Goal: Task Accomplishment & Management: Manage account settings

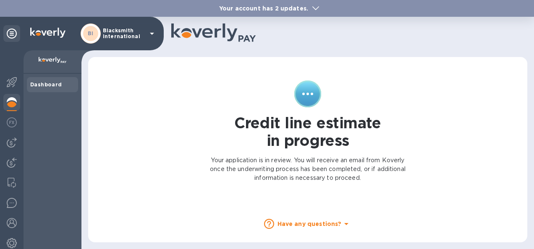
click at [304, 8] on p "Your account has 2 updates." at bounding box center [263, 8] width 97 height 8
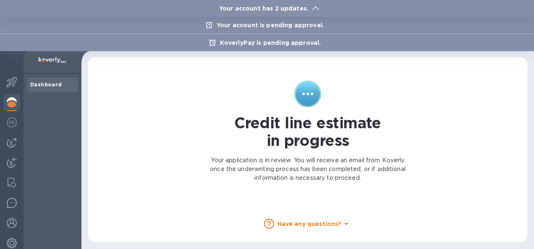
click at [162, 125] on div at bounding box center [267, 124] width 534 height 249
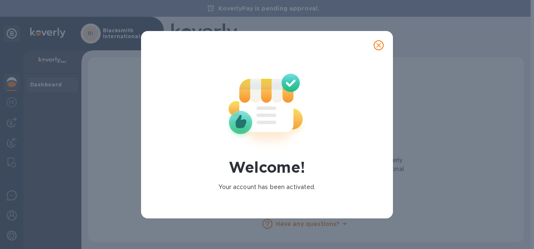
click at [377, 47] on icon "close" at bounding box center [378, 45] width 5 height 5
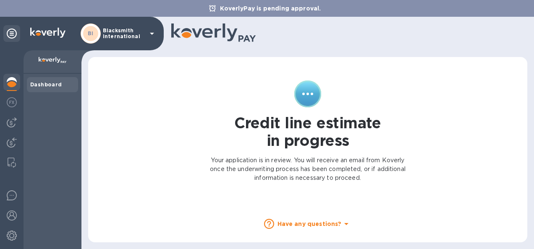
click at [38, 87] on b "Dashboard" at bounding box center [46, 84] width 32 height 6
click at [11, 104] on img at bounding box center [12, 102] width 10 height 10
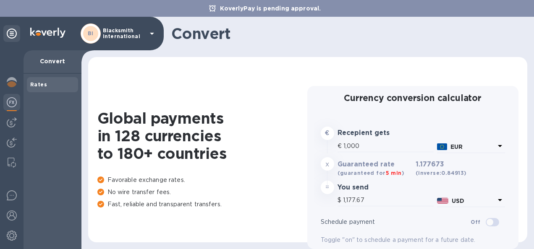
type input "1,177.67"
click at [9, 122] on img at bounding box center [12, 123] width 10 height 10
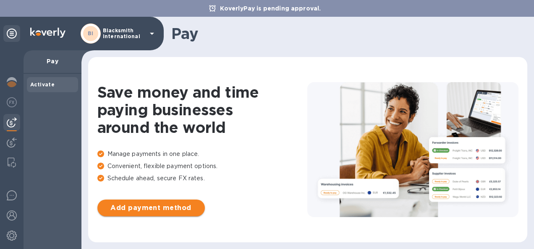
click at [183, 210] on span "Add payment method" at bounding box center [151, 208] width 94 height 10
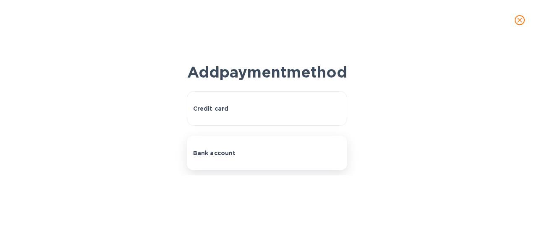
click at [222, 157] on p "Bank account" at bounding box center [214, 153] width 43 height 8
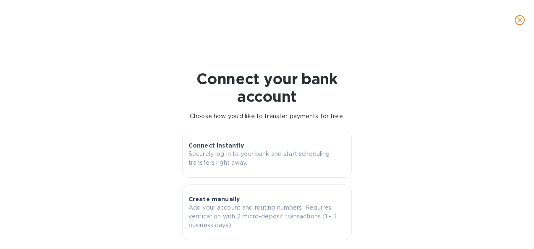
click at [522, 18] on icon "close" at bounding box center [520, 20] width 8 height 8
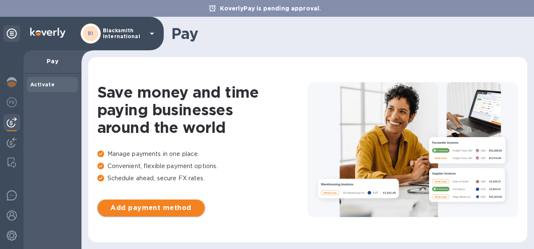
click at [144, 207] on span "Add payment method" at bounding box center [151, 208] width 94 height 10
